Goal: Use online tool/utility: Utilize a website feature to perform a specific function

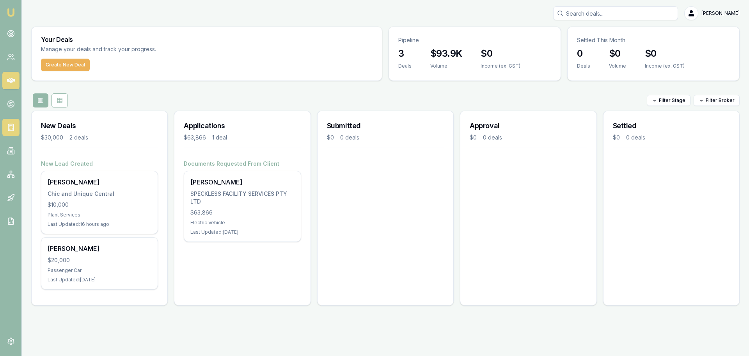
click at [10, 131] on rect at bounding box center [10, 127] width 5 height 7
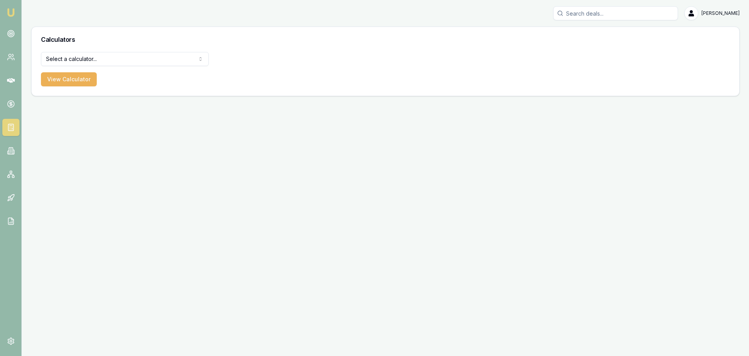
click at [131, 60] on html "Emu Broker Jack Armstrong Toggle Menu Calculators Select a calculator... Financ…" at bounding box center [374, 178] width 749 height 356
select select "payslip-calculator"
click at [91, 81] on button "View Calculator" at bounding box center [69, 79] width 56 height 14
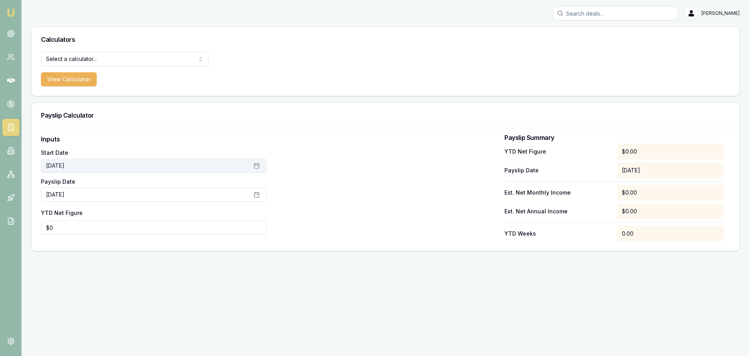
click at [98, 167] on button "July 1st, 2025" at bounding box center [154, 165] width 226 height 14
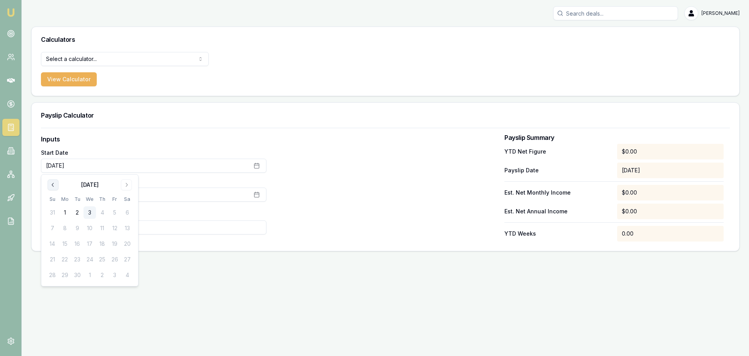
click at [53, 185] on icon "Go to previous month" at bounding box center [53, 185] width 2 height 4
click at [121, 183] on button "Go to next month" at bounding box center [126, 184] width 11 height 11
click at [65, 212] on button "1" at bounding box center [65, 212] width 12 height 12
click at [79, 211] on button "2" at bounding box center [77, 212] width 12 height 12
click at [56, 190] on div "September 2025 Su Mo Tu We Th Fr Sa 31 1 2 3 4 5 6 7 8 9 10 11 12 13 14 15 16 1…" at bounding box center [89, 230] width 87 height 102
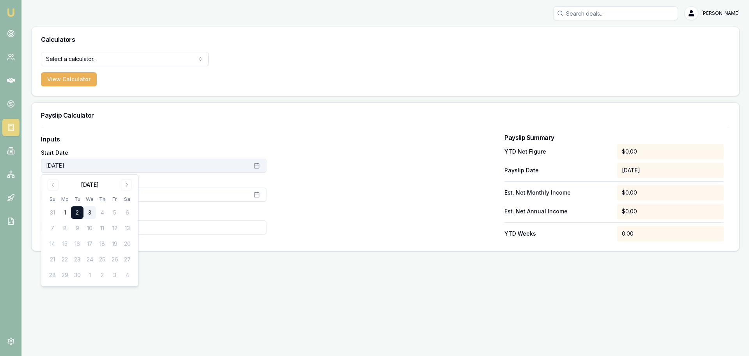
click at [132, 171] on button "September 2nd, 2025" at bounding box center [154, 165] width 226 height 14
click at [256, 167] on icon "button" at bounding box center [257, 165] width 6 height 6
click at [55, 183] on icon "Go to previous month" at bounding box center [53, 184] width 6 height 6
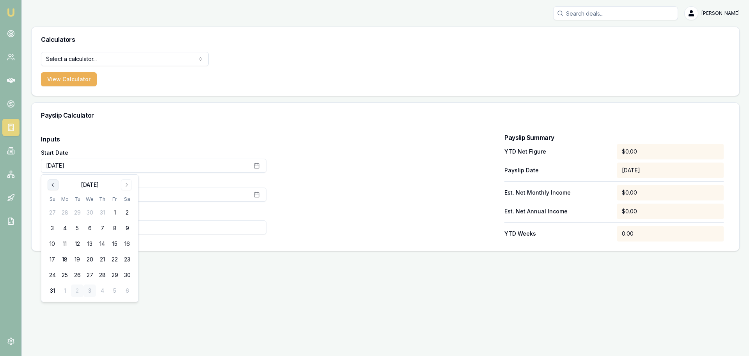
click at [55, 183] on icon "Go to previous month" at bounding box center [53, 184] width 6 height 6
click at [78, 213] on button "1" at bounding box center [77, 212] width 12 height 12
click at [223, 139] on label "Inputs" at bounding box center [154, 138] width 226 height 9
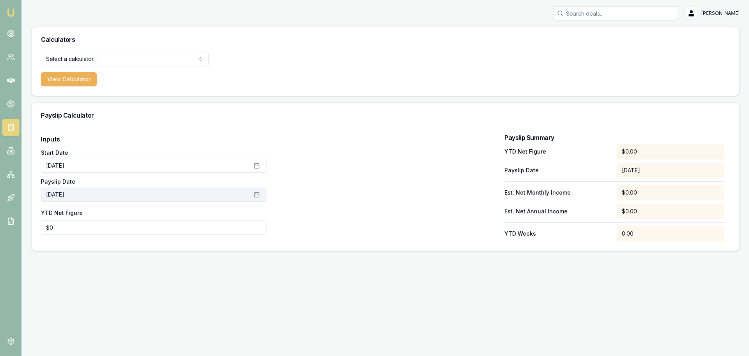
click at [97, 194] on button "September 3rd, 2025" at bounding box center [154, 194] width 226 height 14
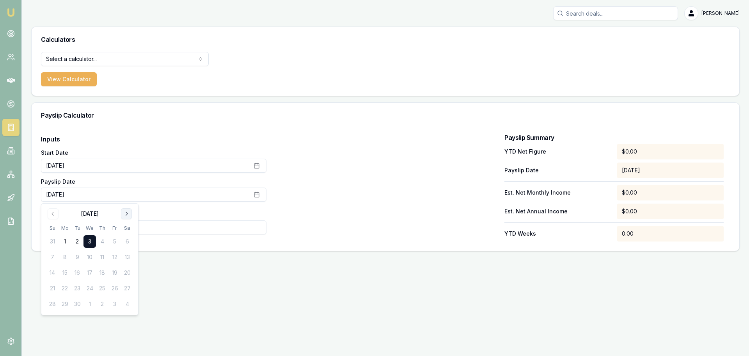
click at [129, 216] on icon "Go to next month" at bounding box center [126, 213] width 6 height 6
click at [53, 218] on button "Go to previous month" at bounding box center [53, 213] width 11 height 11
click at [53, 214] on icon "Go to previous month" at bounding box center [53, 213] width 6 height 6
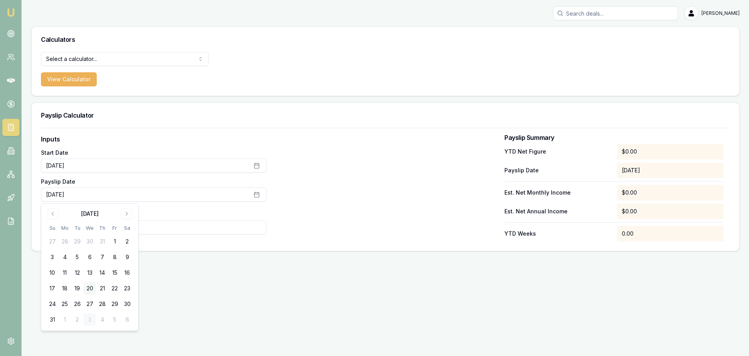
click at [88, 289] on button "20" at bounding box center [90, 288] width 12 height 12
click at [239, 286] on div "Emu Broker Jack Armstrong Toggle Menu Calculators Select a calculator... Financ…" at bounding box center [374, 178] width 749 height 356
type input "0"
click at [108, 230] on input "0" at bounding box center [154, 227] width 226 height 14
type input "$16,325"
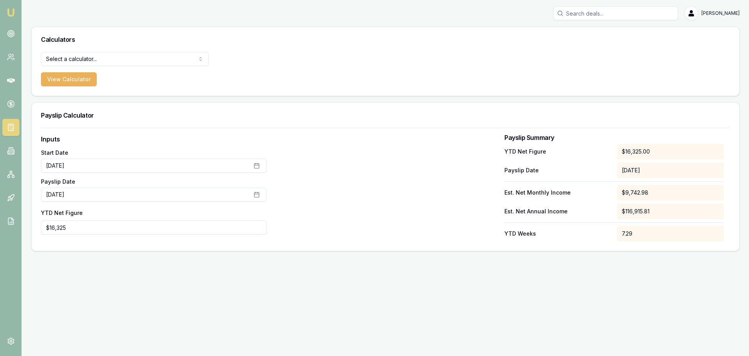
click at [314, 208] on div at bounding box center [386, 187] width 226 height 107
click at [10, 32] on circle at bounding box center [11, 34] width 4 height 4
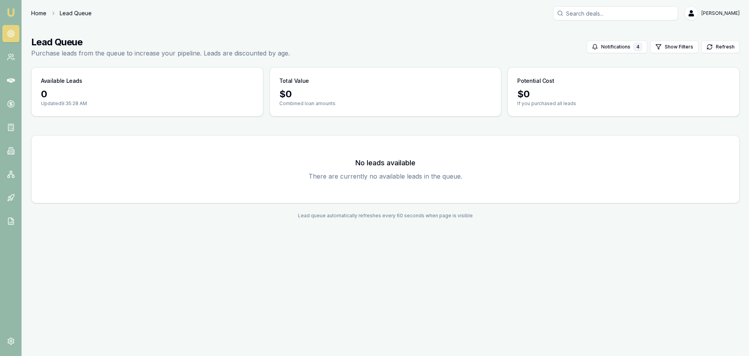
click at [46, 12] on link "Home" at bounding box center [38, 13] width 15 height 8
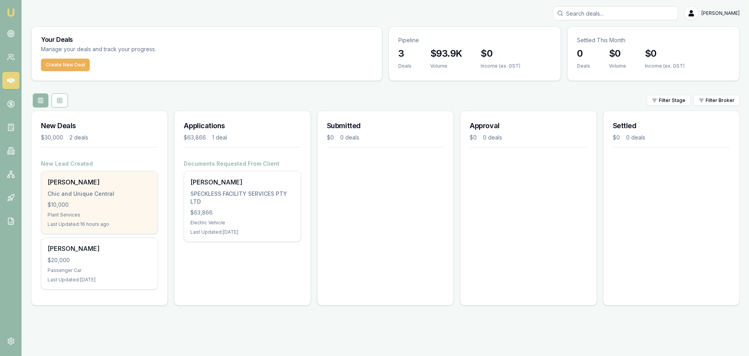
click at [85, 193] on div "Chic and Unique Central" at bounding box center [100, 194] width 104 height 8
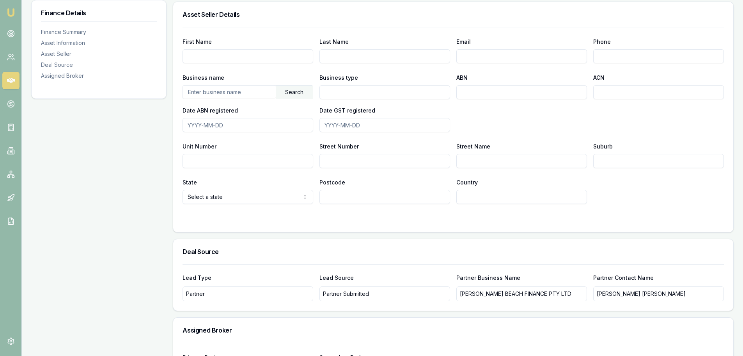
scroll to position [377, 0]
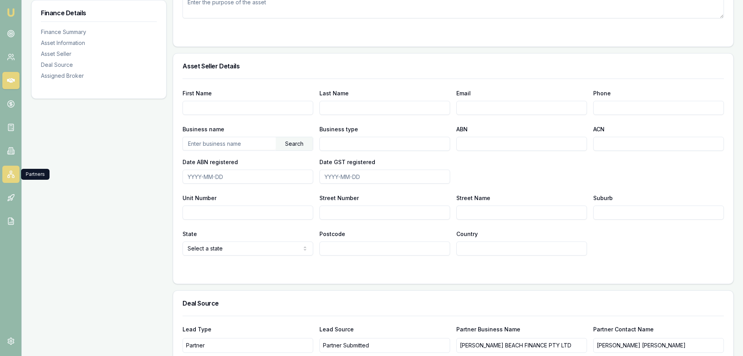
click at [7, 180] on link at bounding box center [10, 173] width 17 height 17
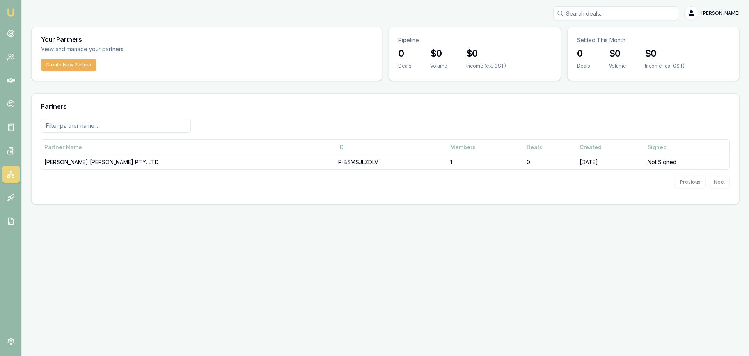
click at [130, 132] on input at bounding box center [116, 126] width 150 height 14
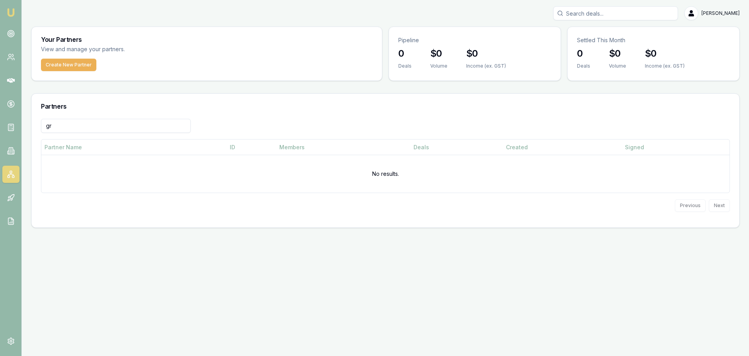
type input "g"
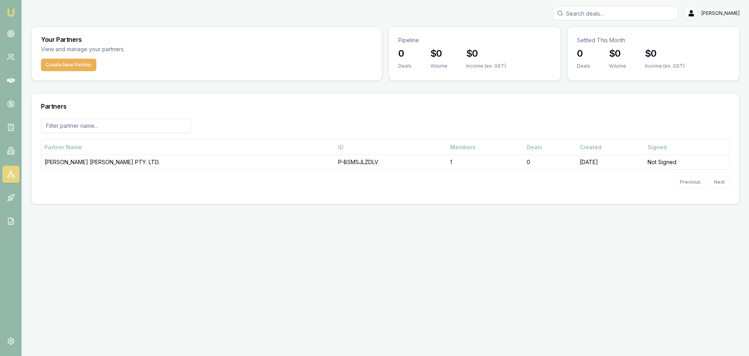
drag, startPoint x: 9, startPoint y: 62, endPoint x: 14, endPoint y: 68, distance: 8.6
click at [9, 62] on link at bounding box center [10, 56] width 17 height 17
